Goal: Check status: Check status

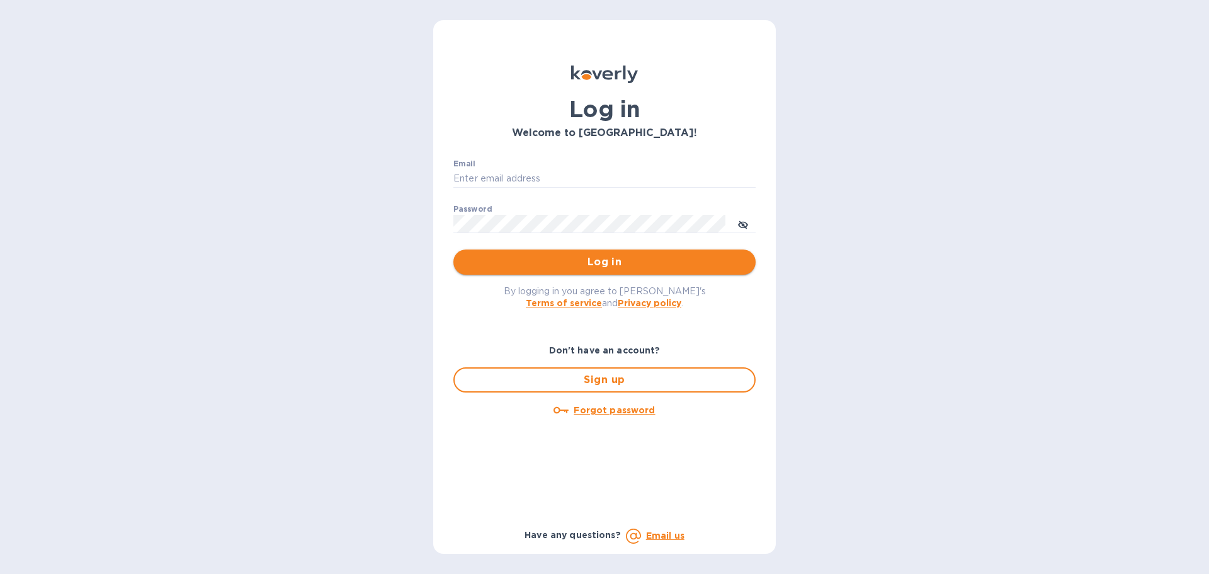
type input "[EMAIL_ADDRESS][DOMAIN_NAME]"
click at [581, 265] on span "Log in" at bounding box center [605, 261] width 282 height 15
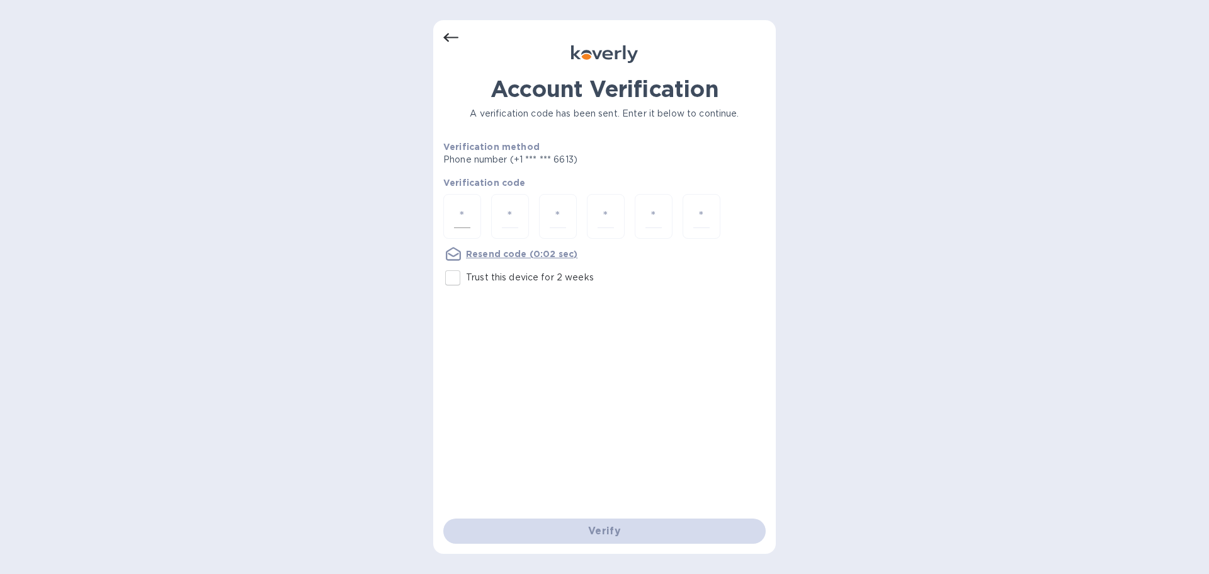
click at [469, 212] on input "number" at bounding box center [462, 216] width 16 height 23
paste input "1"
type input "1"
type input "4"
type input "5"
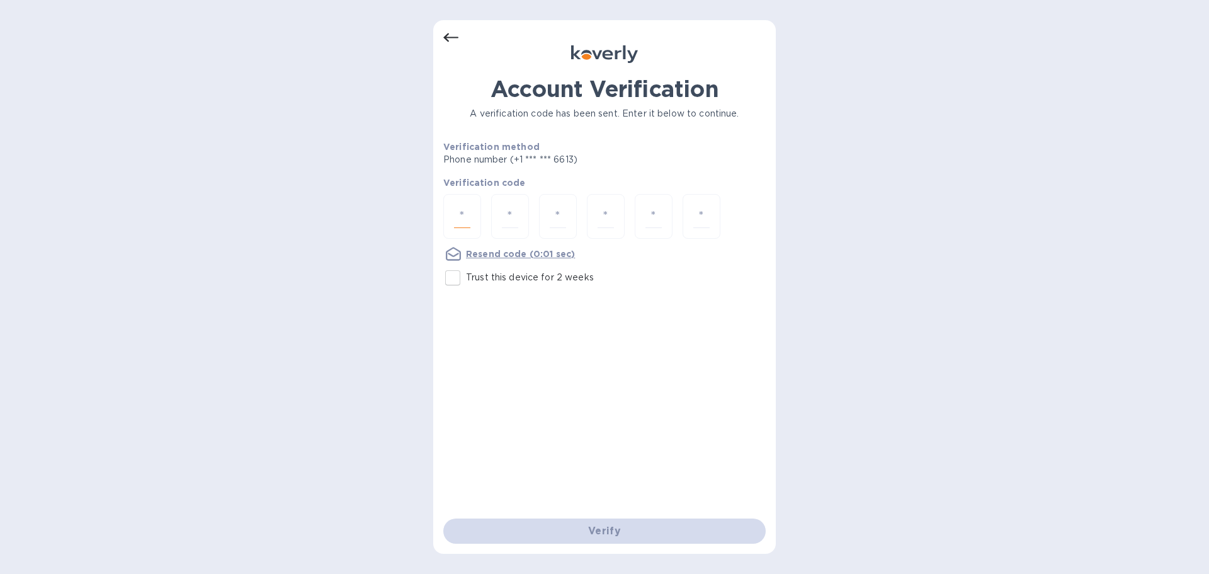
type input "9"
type input "3"
type input "8"
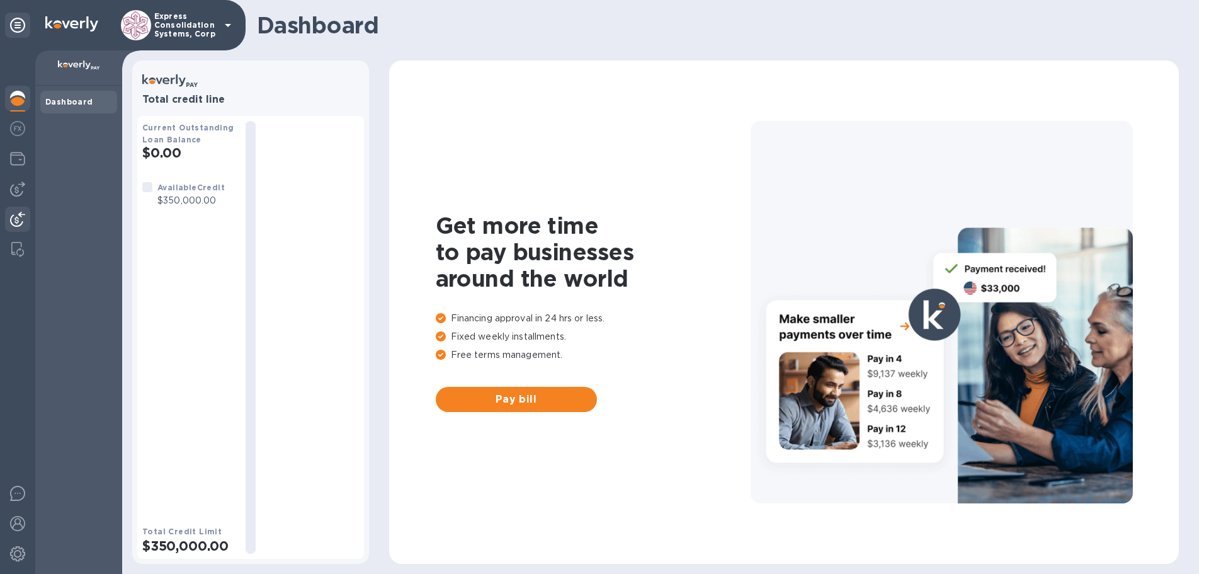
click at [16, 219] on img at bounding box center [17, 219] width 15 height 15
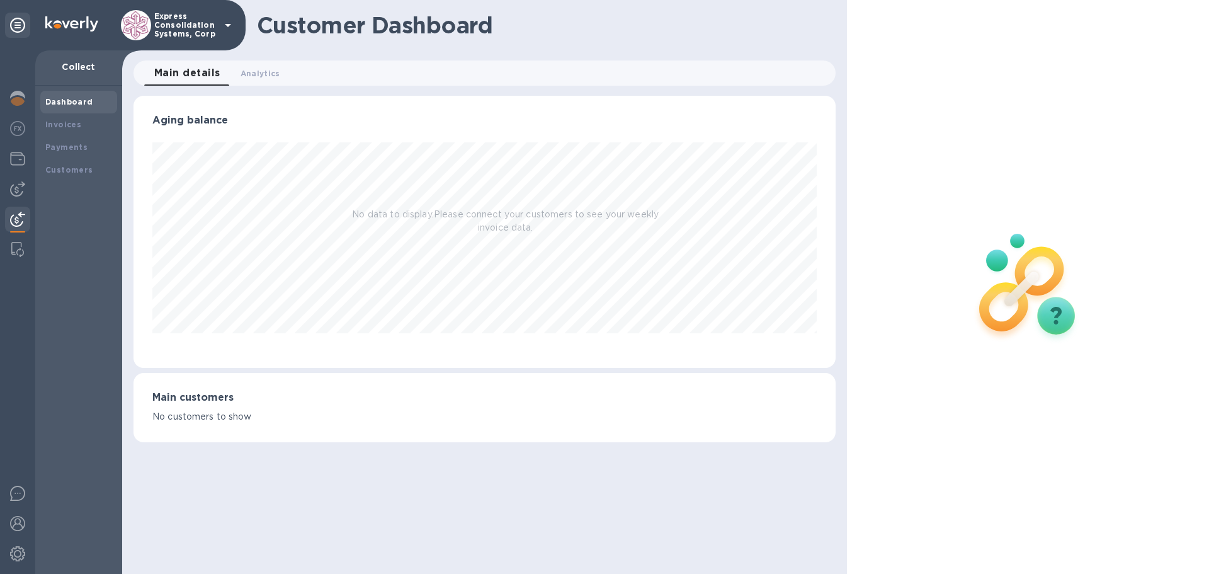
scroll to position [272, 702]
click at [65, 170] on b "Customers" at bounding box center [69, 169] width 48 height 9
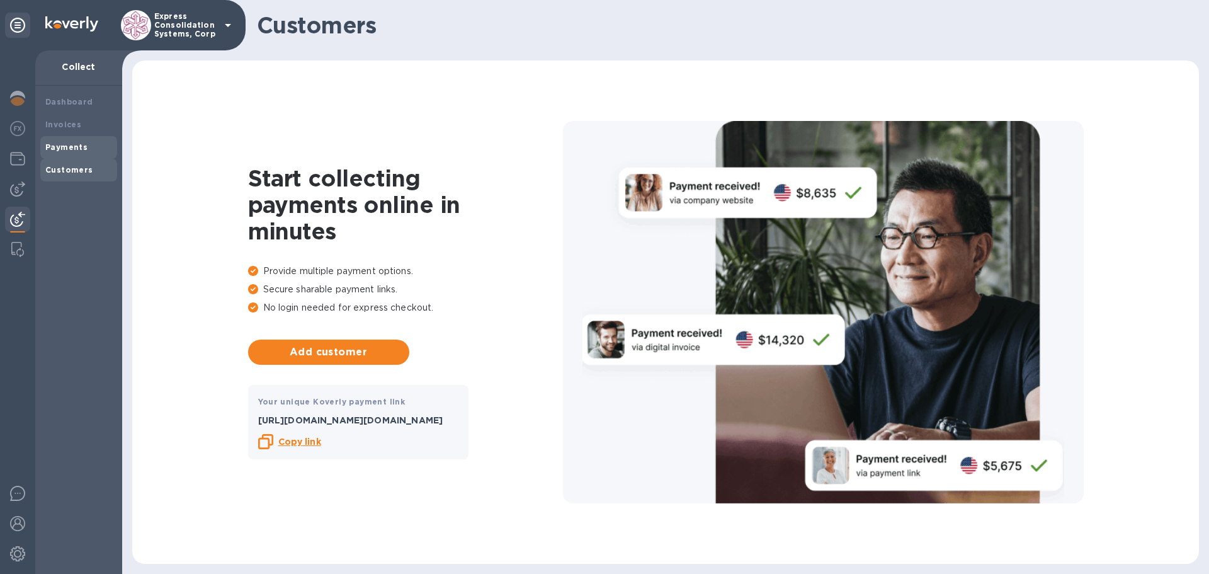
click at [67, 149] on b "Payments" at bounding box center [66, 146] width 42 height 9
